Goal: Information Seeking & Learning: Check status

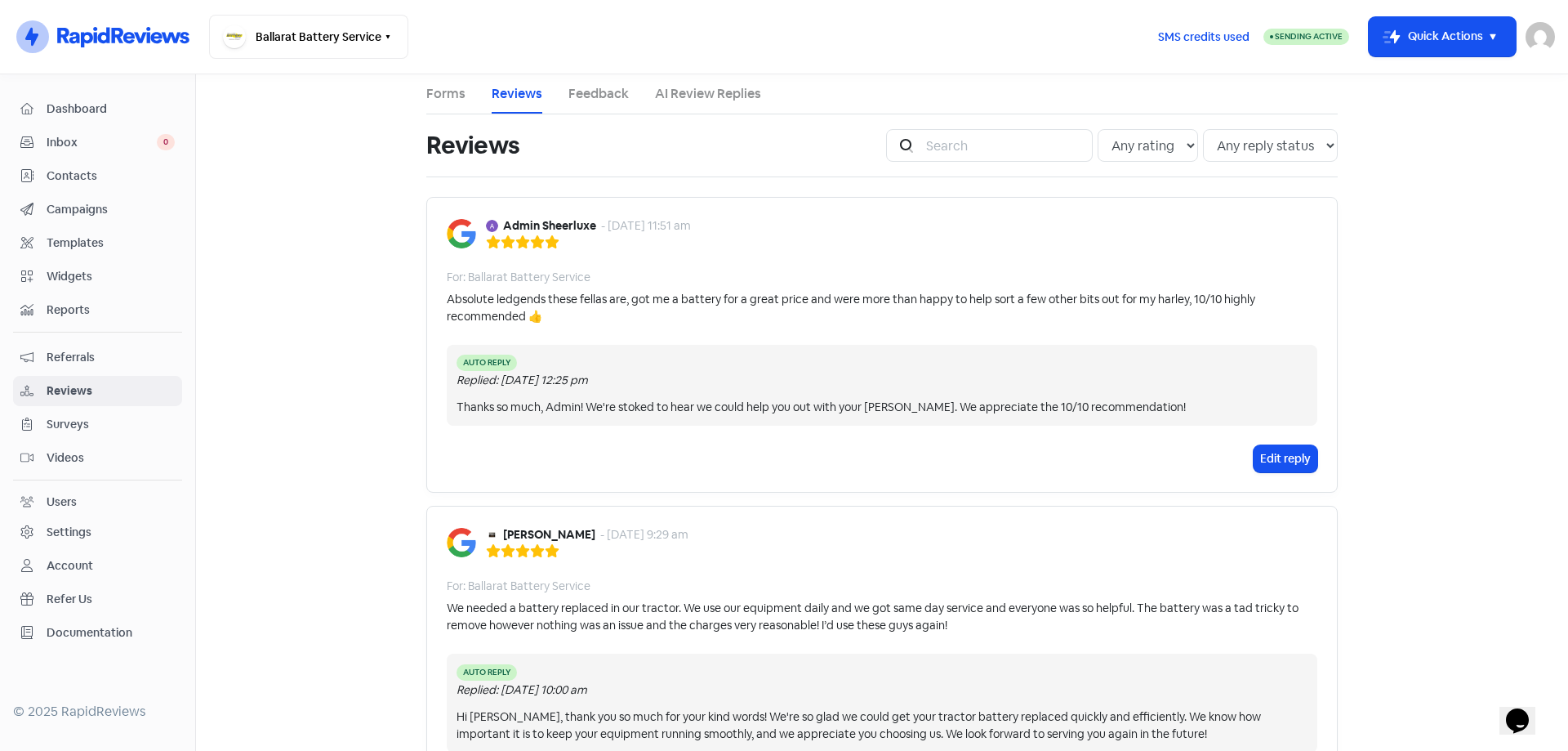
click at [69, 114] on span "Dashboard" at bounding box center [110, 109] width 128 height 18
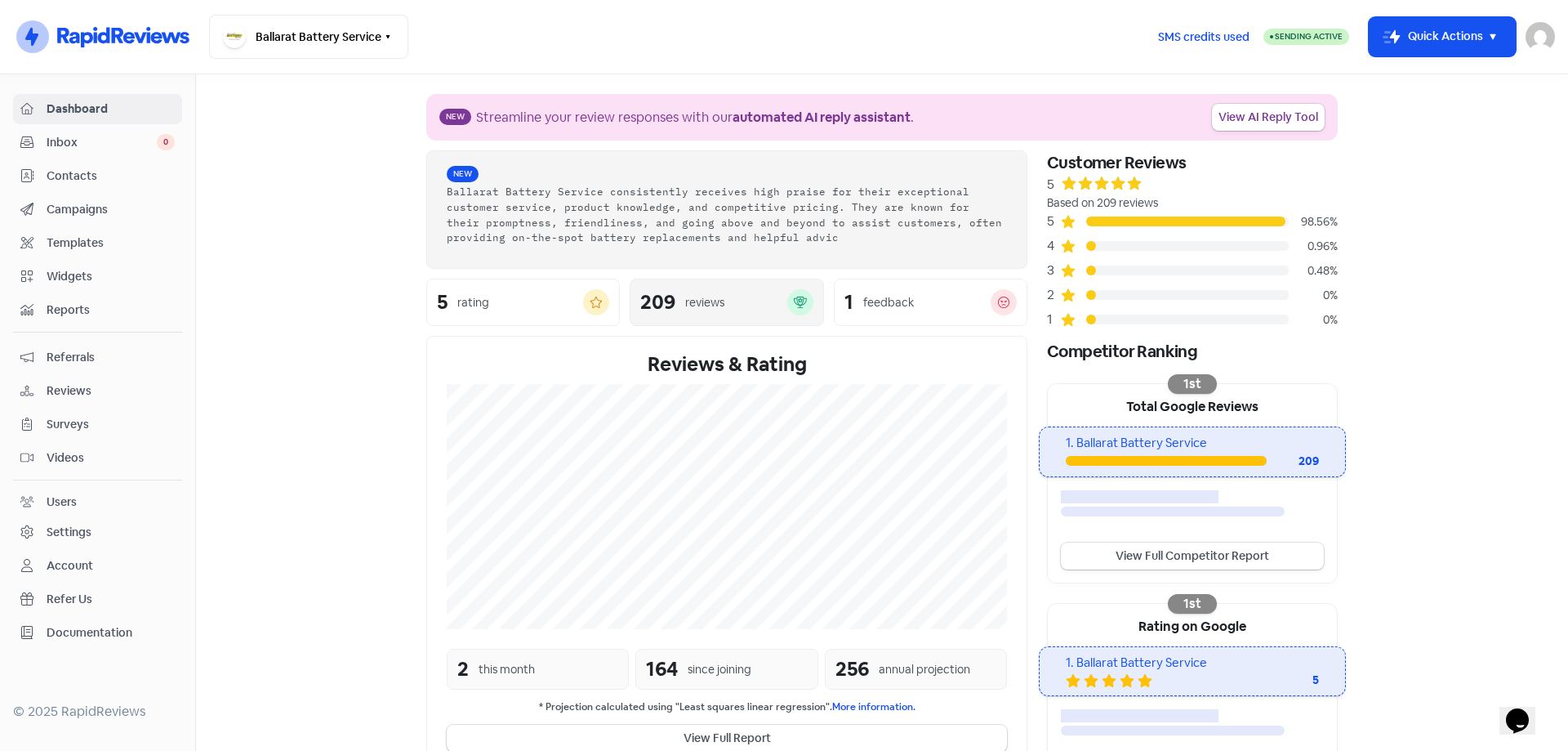
click at [724, 297] on div "New Ballarat Battery Service consistently receives high praise for their except…" at bounding box center [727, 462] width 621 height 625
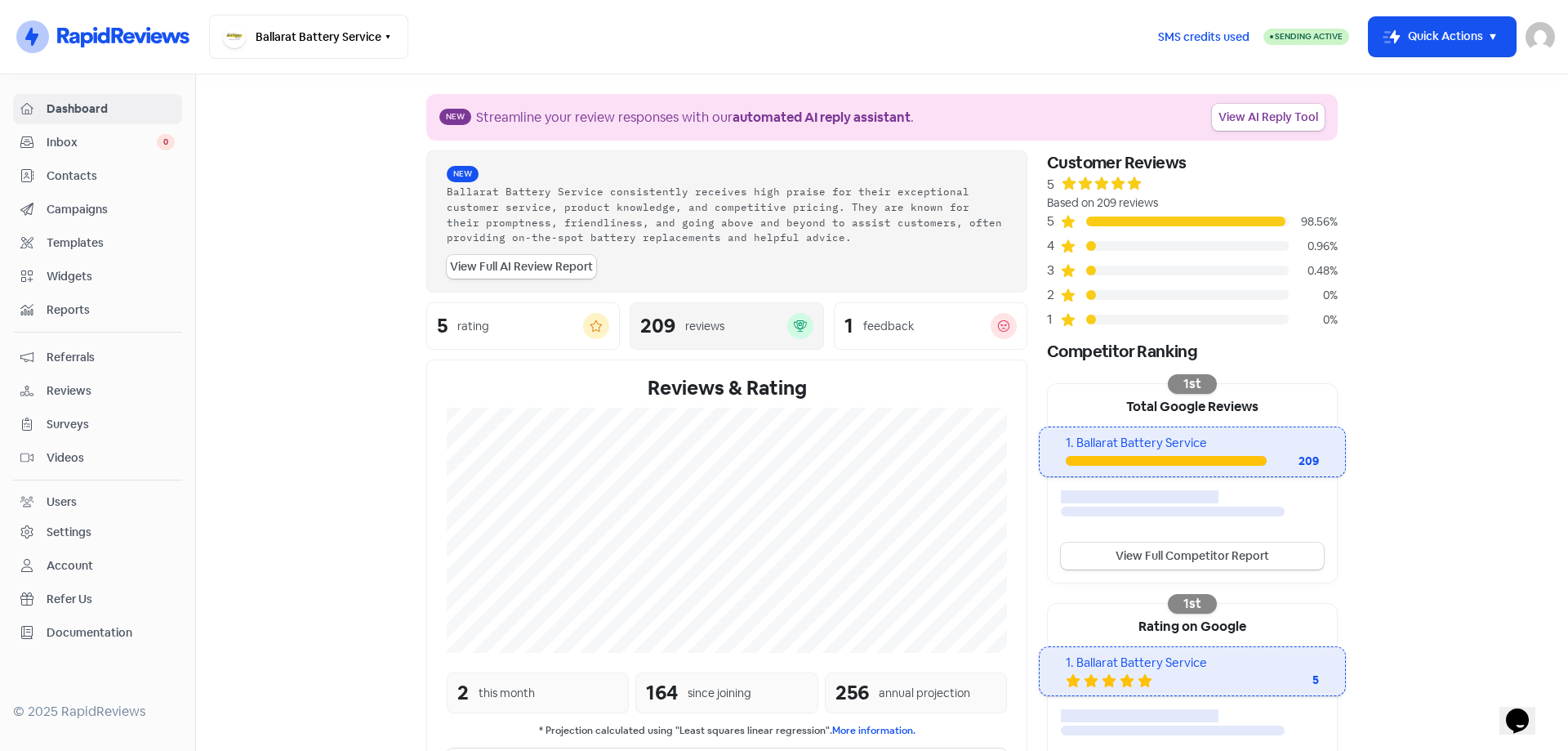
click at [715, 332] on div "reviews" at bounding box center [705, 326] width 40 height 18
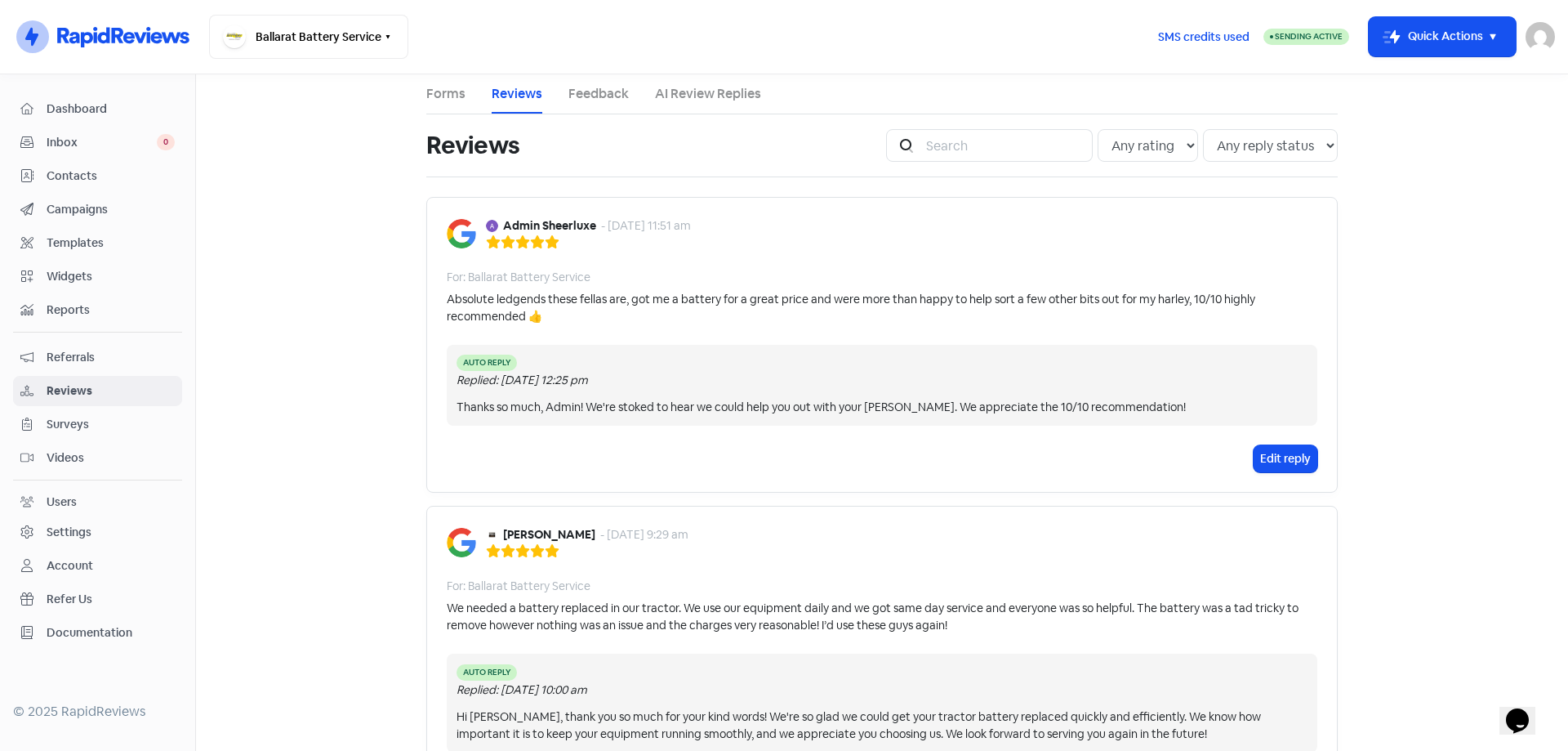
scroll to position [82, 0]
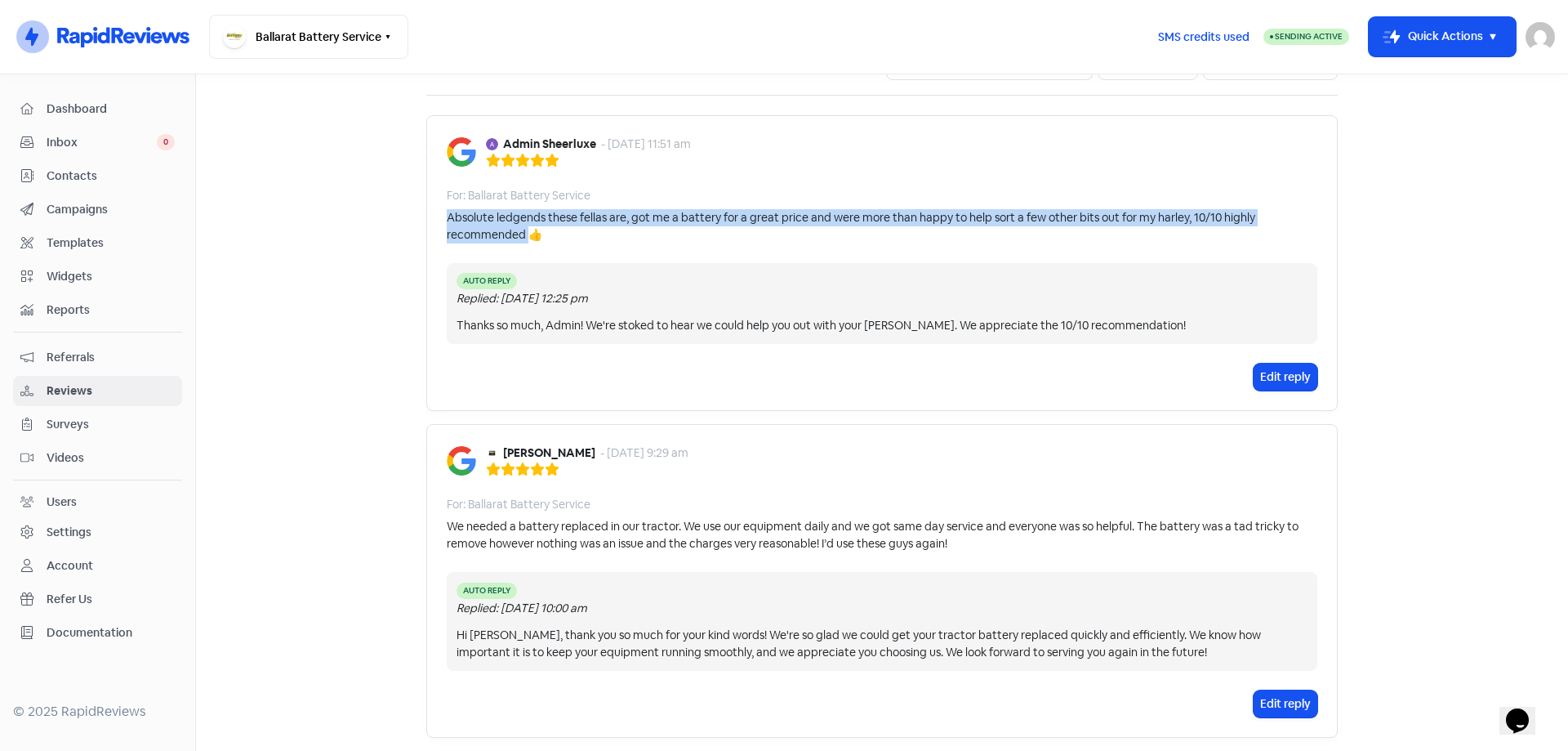
drag, startPoint x: 527, startPoint y: 237, endPoint x: 430, endPoint y: 219, distance: 98.7
click at [430, 219] on div "Admin Sheerluxe - [DATE] 11:51 am For: Ballarat Battery Service Absolute ledgen…" at bounding box center [882, 263] width 911 height 296
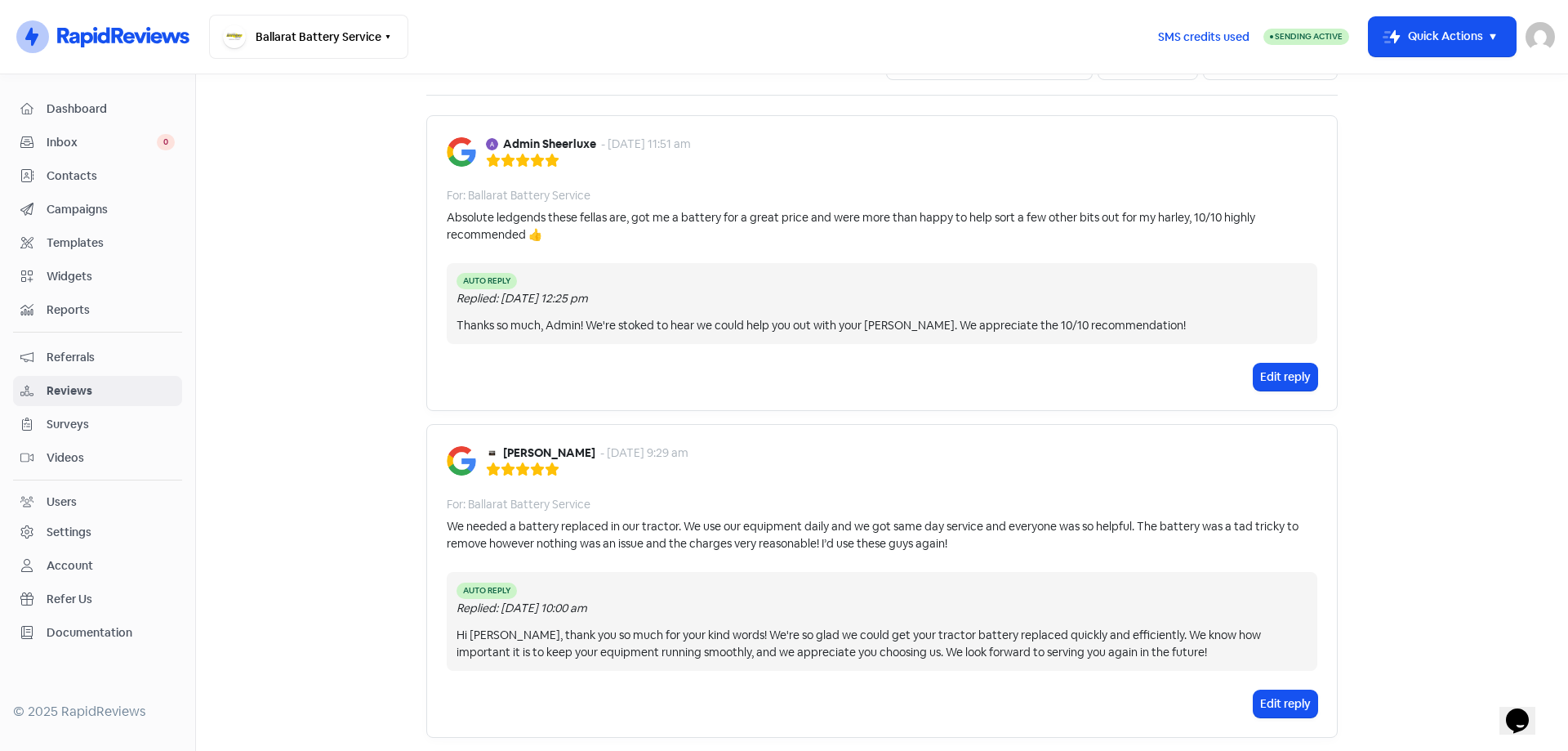
drag, startPoint x: 797, startPoint y: 544, endPoint x: 934, endPoint y: 572, distance: 139.8
click at [811, 548] on div "We needed a battery replaced in our tractor. We use our equipment daily and we …" at bounding box center [882, 534] width 871 height 34
click at [888, 483] on div "[PERSON_NAME] A - [DATE] 9:29 am For: Ballarat Battery Service We needed a batt…" at bounding box center [882, 580] width 911 height 313
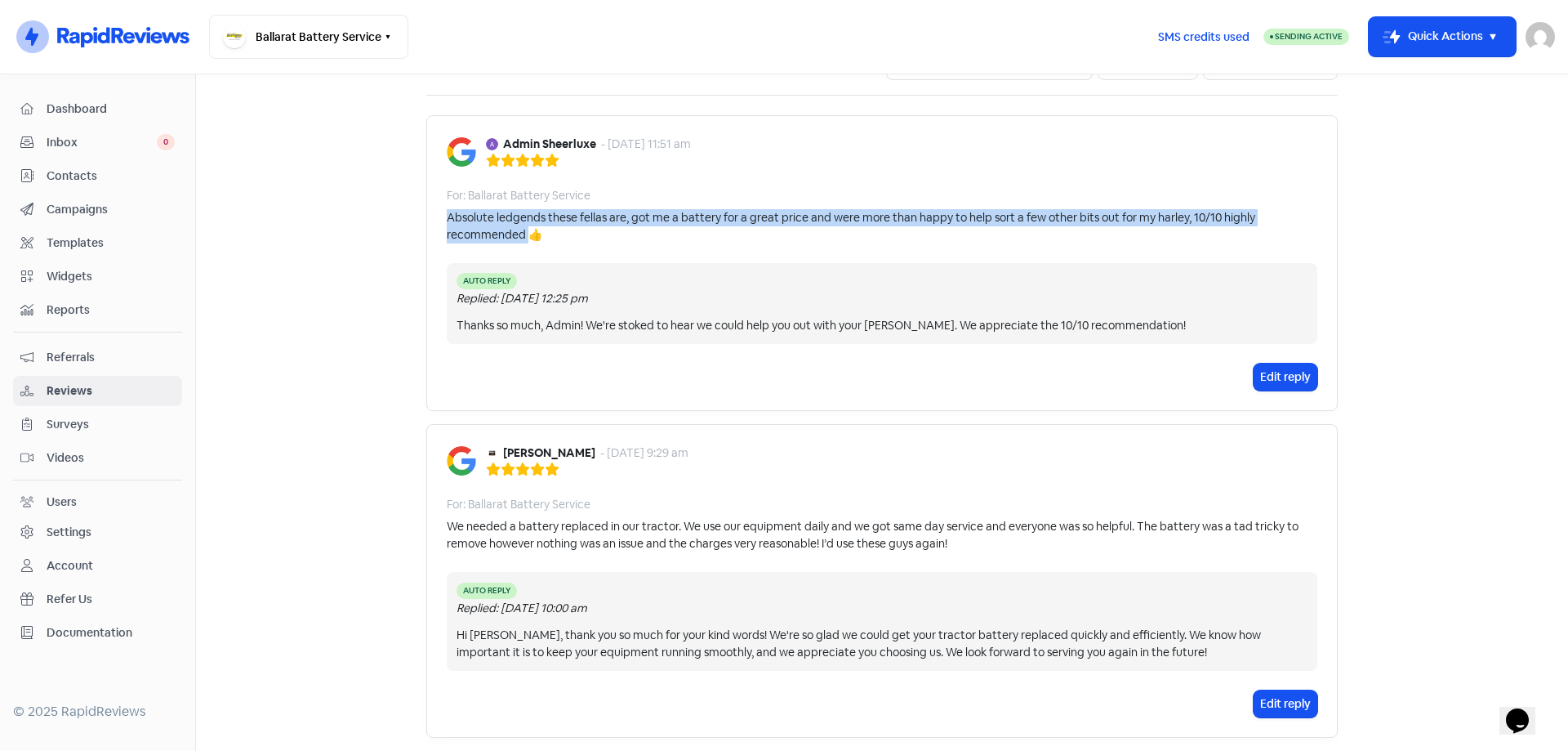
drag, startPoint x: 523, startPoint y: 236, endPoint x: 435, endPoint y: 215, distance: 90.5
click at [435, 215] on div "Admin Sheerluxe - [DATE] 11:51 am For: Ballarat Battery Service Absolute ledgen…" at bounding box center [882, 263] width 911 height 296
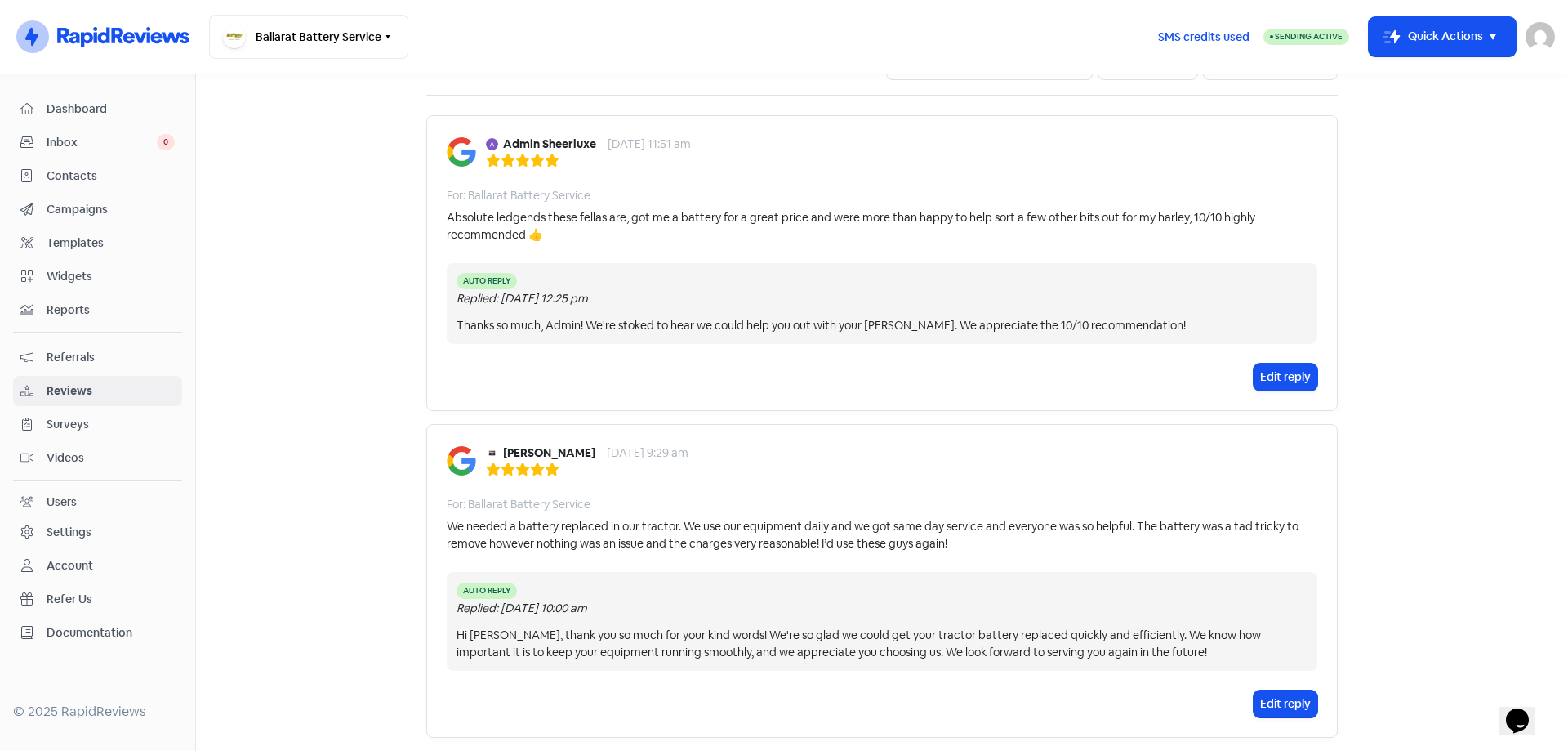
click at [753, 268] on div "Auto Reply Replied: [DATE] 12:25 pm Thanks so much, Admin! We're stoked to hear…" at bounding box center [882, 304] width 871 height 81
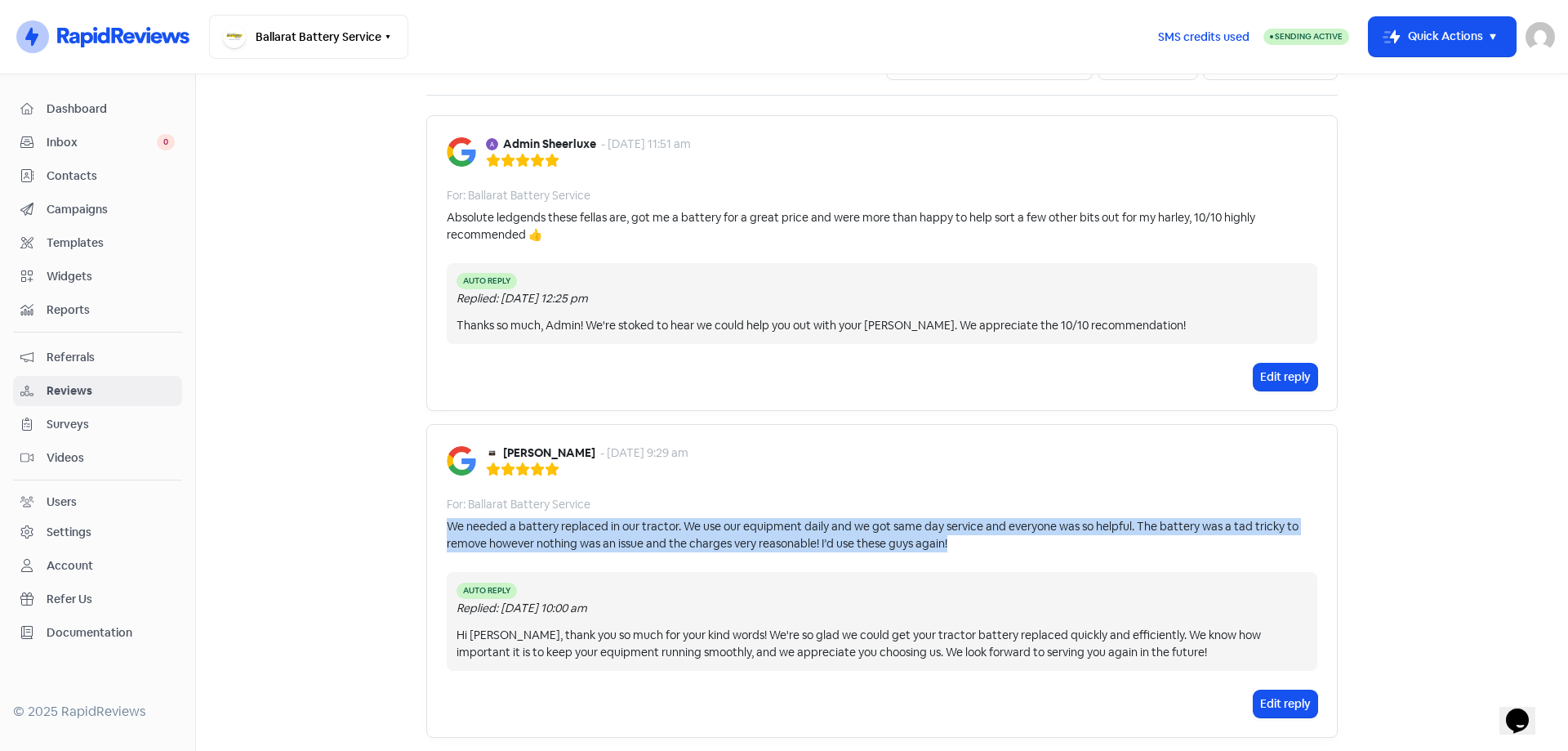
drag, startPoint x: 942, startPoint y: 542, endPoint x: 439, endPoint y: 529, distance: 503.2
click at [439, 529] on div "[PERSON_NAME] A - [DATE] 9:29 am For: Ballarat Battery Service We needed a batt…" at bounding box center [882, 580] width 911 height 313
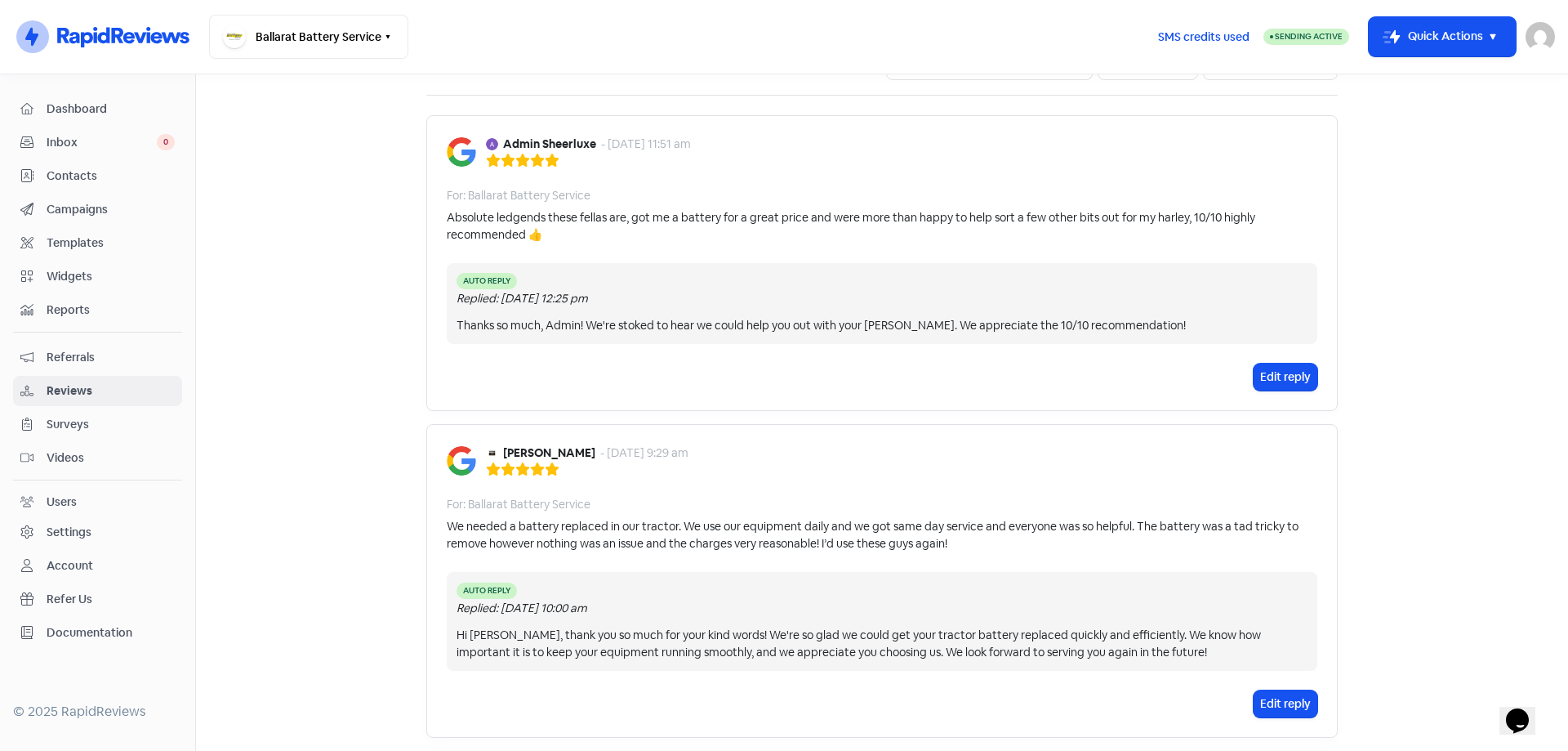
drag, startPoint x: 944, startPoint y: 423, endPoint x: 1015, endPoint y: 393, distance: 77.1
click at [987, 444] on div "[PERSON_NAME] A - [DATE] 9:29 am For: Ballarat Battery Service We needed a batt…" at bounding box center [882, 580] width 911 height 313
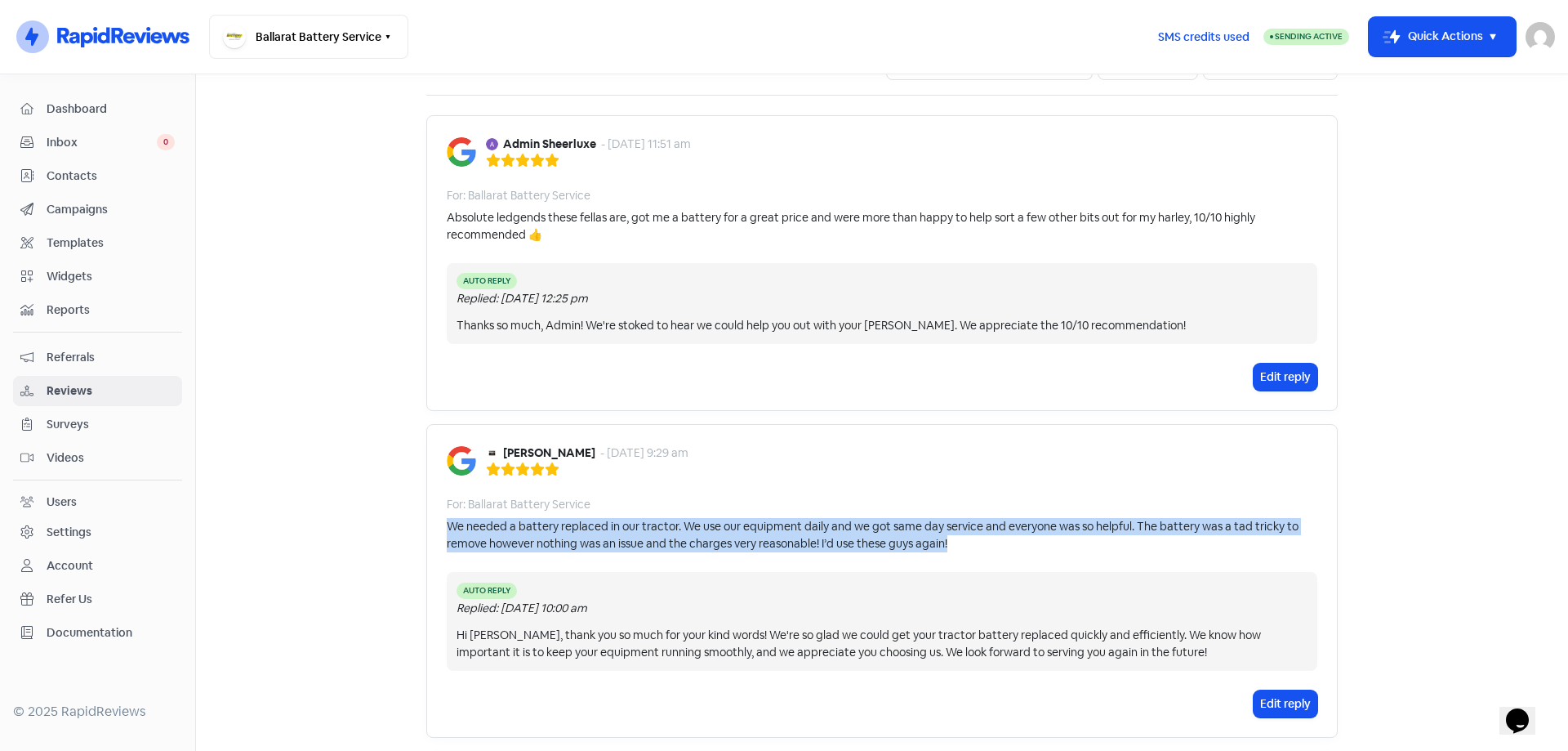
drag, startPoint x: 947, startPoint y: 556, endPoint x: 434, endPoint y: 530, distance: 513.7
click at [434, 530] on div "[PERSON_NAME] A - [DATE] 9:29 am For: Ballarat Battery Service We needed a batt…" at bounding box center [882, 580] width 911 height 313
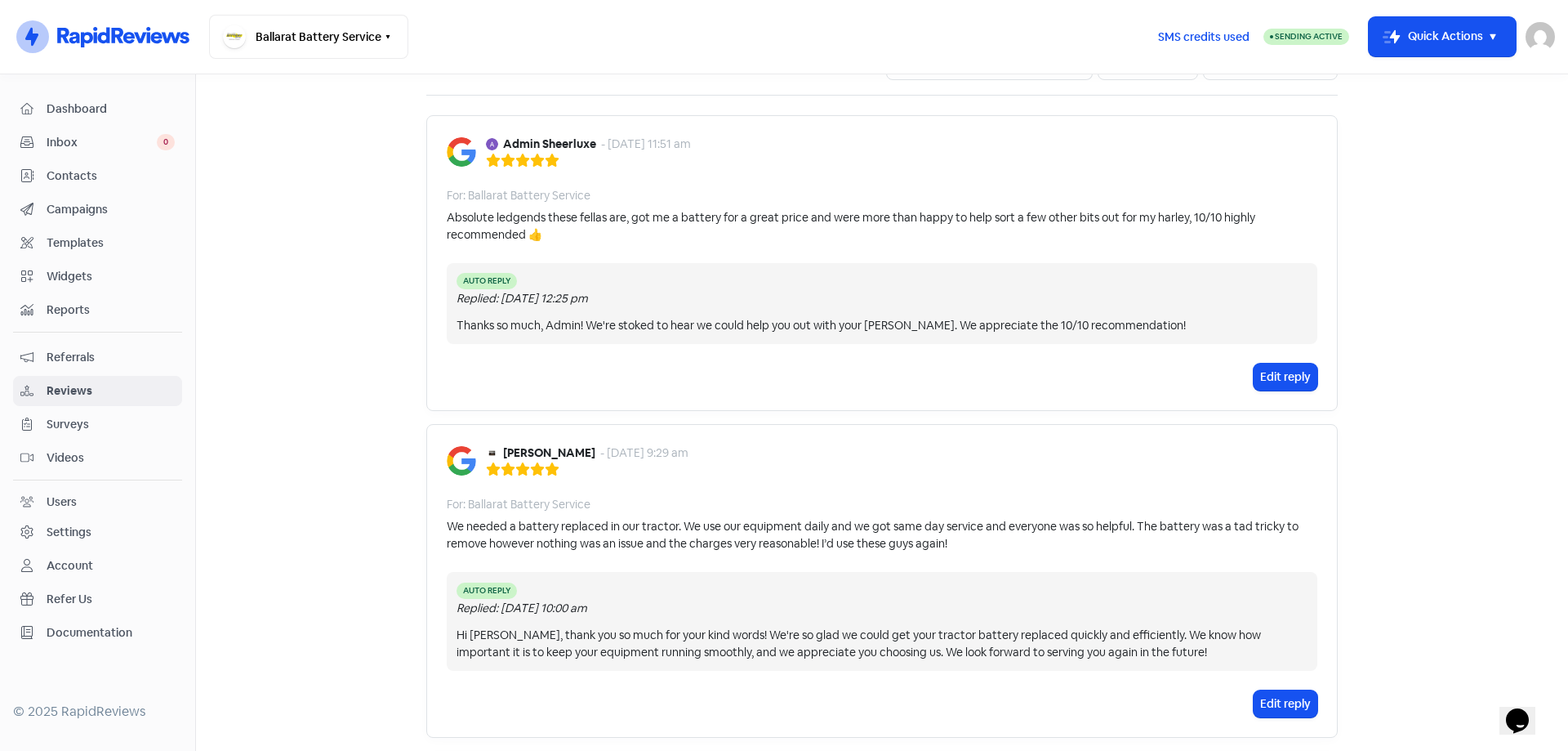
click at [866, 410] on div "Admin Sheerluxe - [DATE] 11:51 am For: Ballarat Battery Service Absolute ledgen…" at bounding box center [882, 263] width 911 height 296
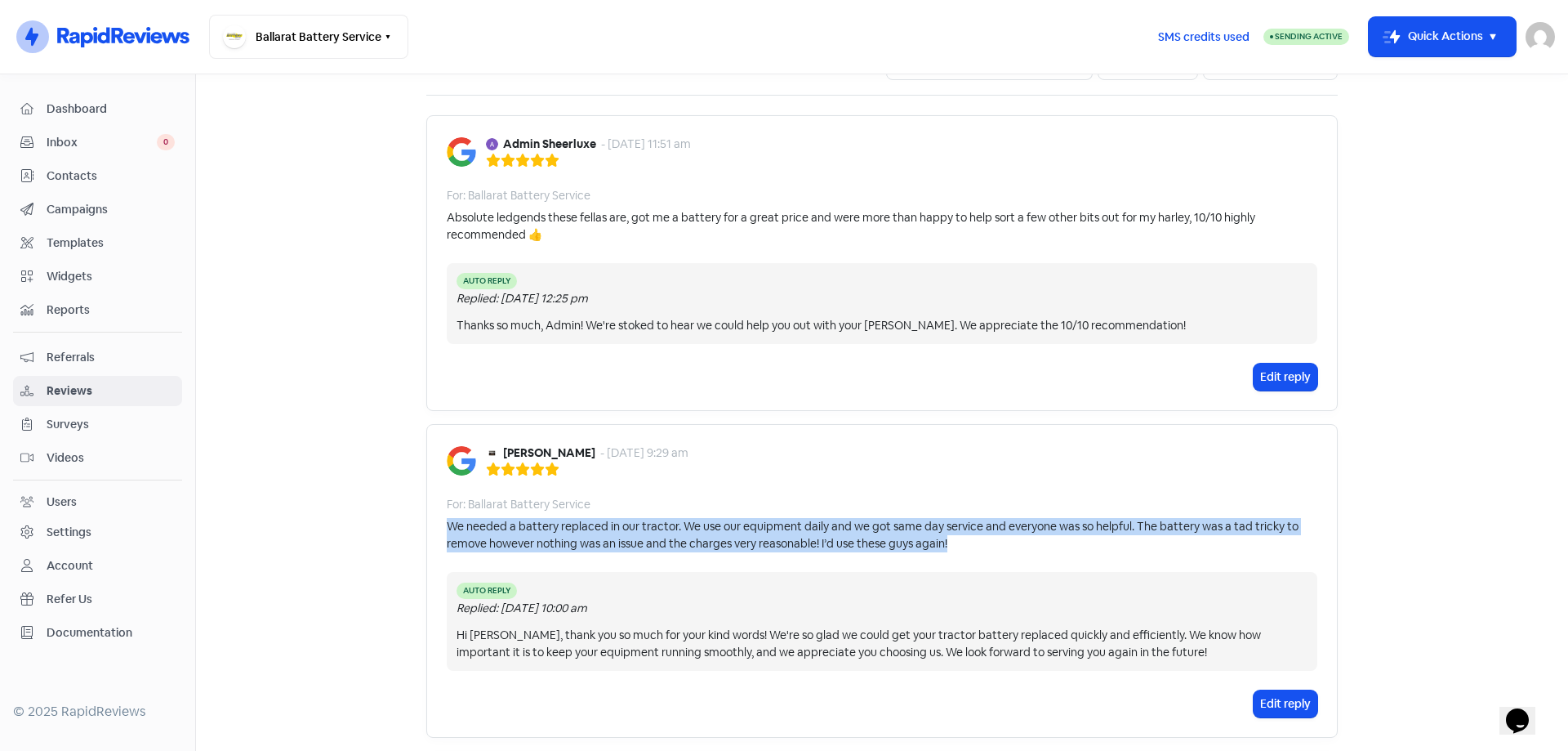
drag, startPoint x: 981, startPoint y: 553, endPoint x: 440, endPoint y: 531, distance: 541.4
click at [440, 531] on div "[PERSON_NAME] A - [DATE] 9:29 am For: Ballarat Battery Service We needed a batt…" at bounding box center [882, 580] width 911 height 313
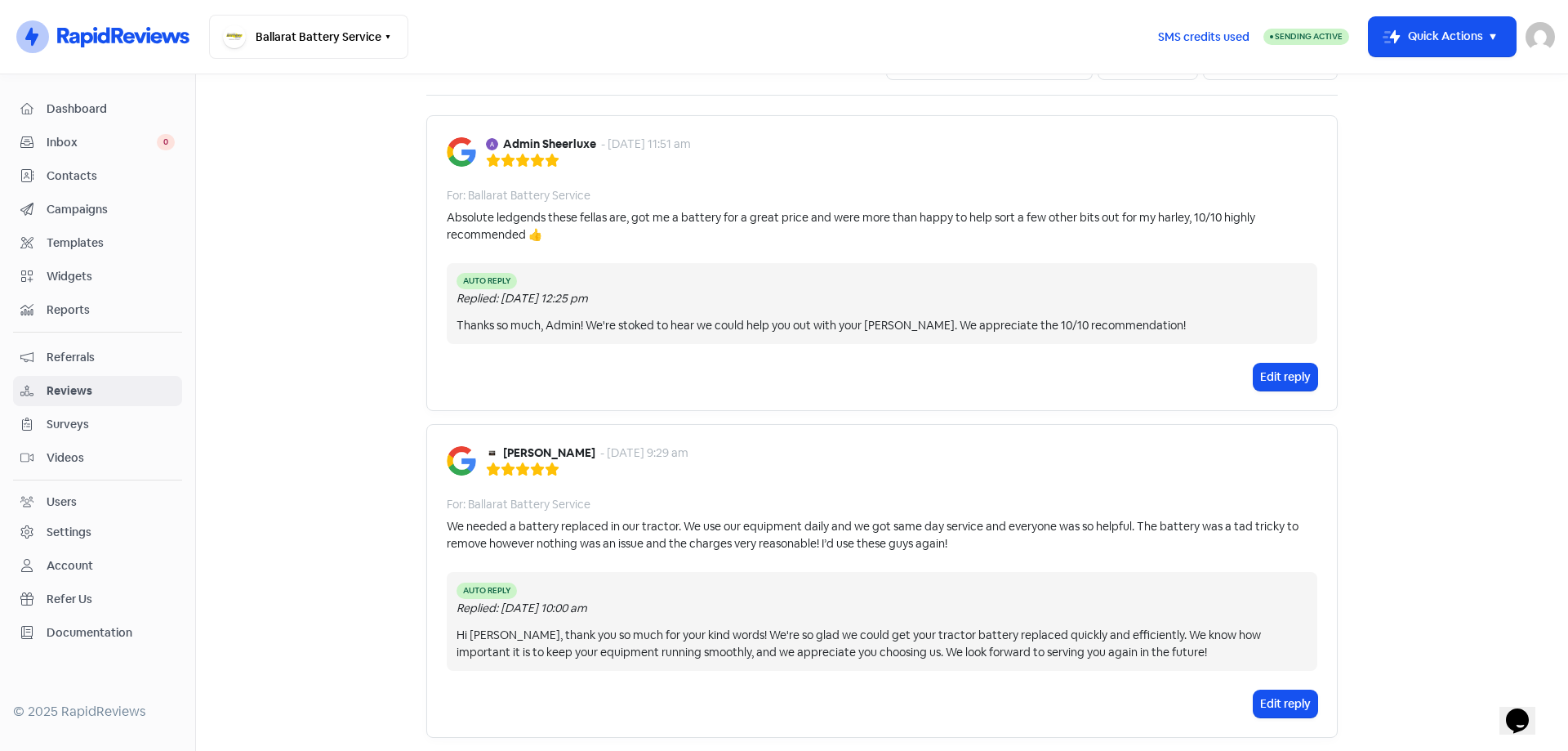
click at [745, 450] on div "[PERSON_NAME] A - [DATE] 9:29 am" at bounding box center [882, 460] width 871 height 32
